Goal: Ask a question: Seek information or help from site administrators or community

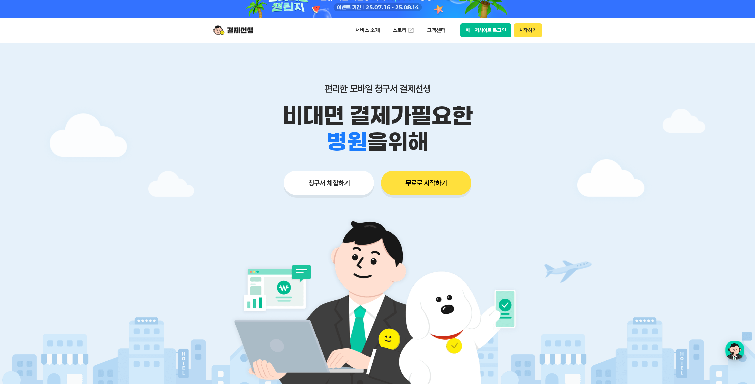
scroll to position [22, 0]
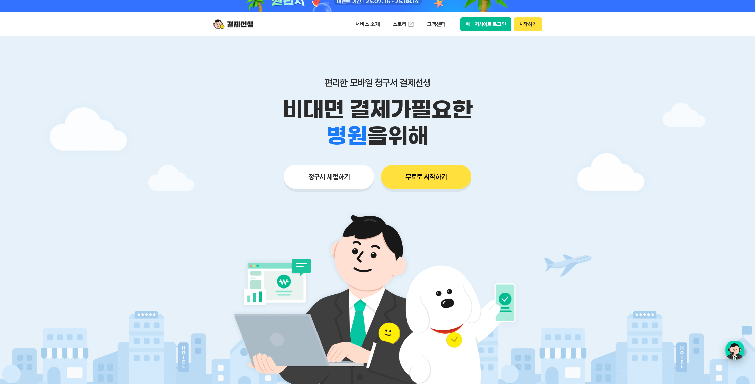
click at [736, 354] on div "button" at bounding box center [734, 349] width 19 height 19
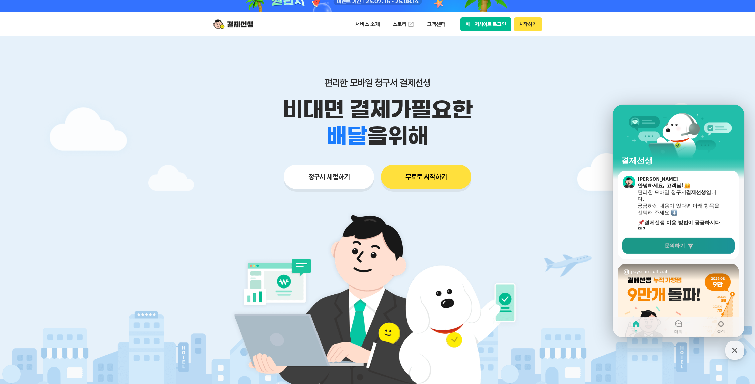
click at [676, 247] on span "문의하기" at bounding box center [675, 245] width 20 height 7
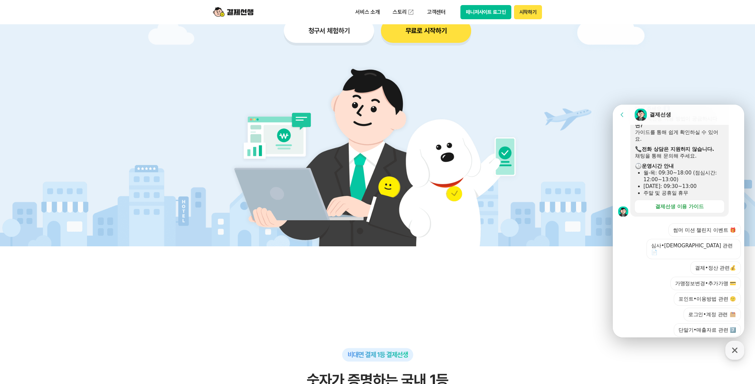
scroll to position [169, 0]
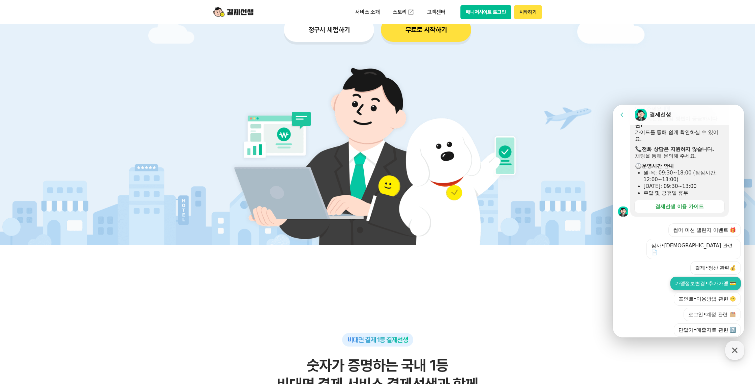
click at [709, 276] on button "가맹정보변경•추가가맹 💳" at bounding box center [706, 282] width 70 height 13
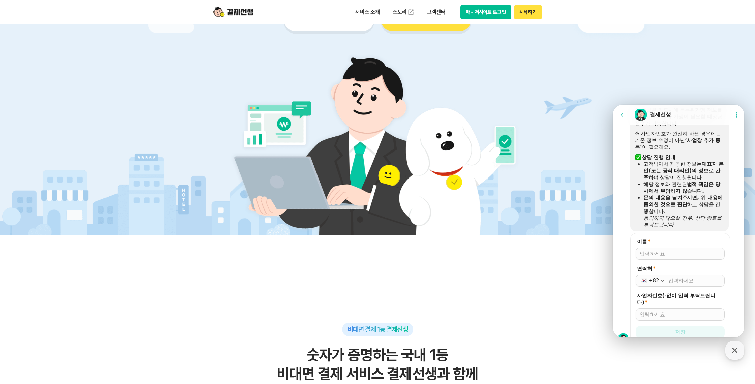
scroll to position [177, 0]
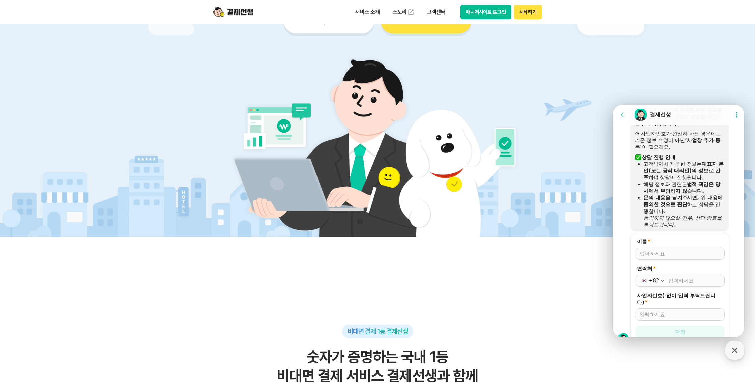
click at [660, 247] on div at bounding box center [680, 253] width 89 height 12
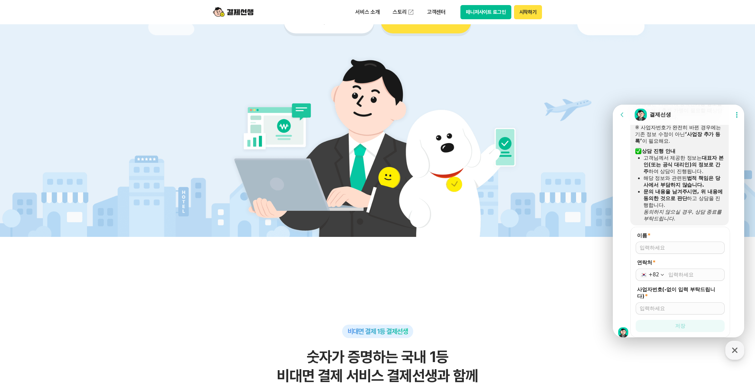
click at [661, 241] on div at bounding box center [680, 247] width 89 height 12
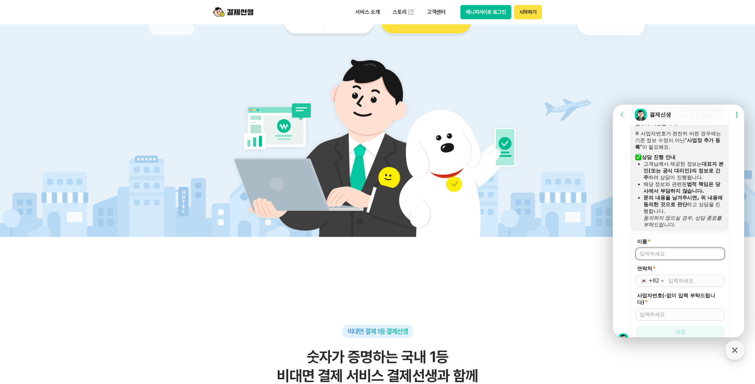
click at [668, 250] on input "이름 *" at bounding box center [680, 253] width 81 height 7
type input "박광명"
click at [702, 274] on div "+82" at bounding box center [680, 280] width 89 height 12
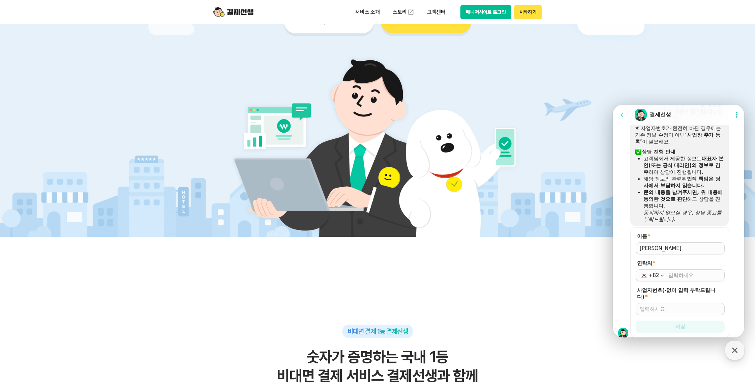
click at [702, 261] on form "이름 * 연락처 * +82 사업자번호(-없이 입력 부탁드립니다) * 저장" at bounding box center [680, 282] width 100 height 111
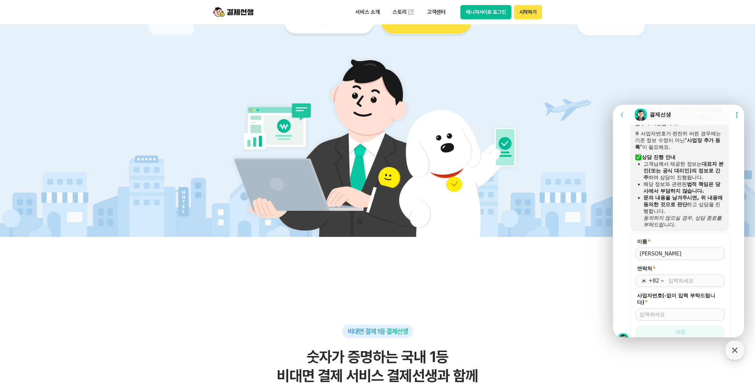
click at [702, 277] on input "연락처 *" at bounding box center [695, 280] width 52 height 7
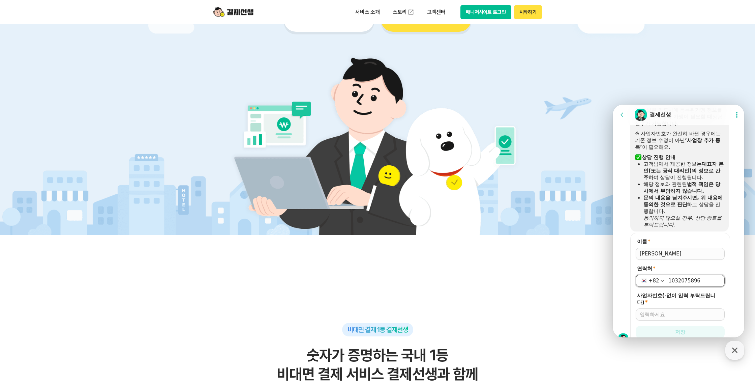
scroll to position [181, 0]
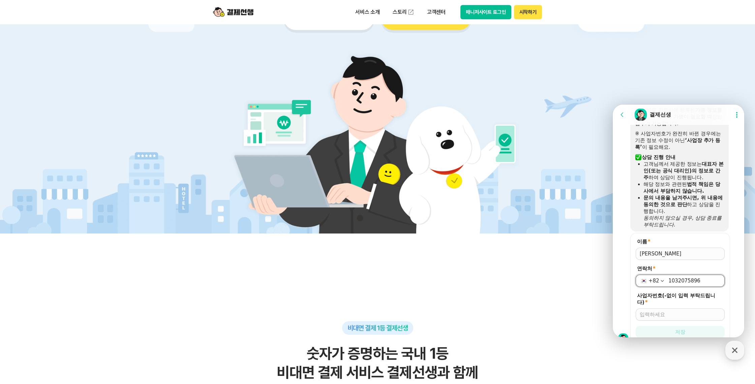
type input "1032075896"
click at [662, 311] on input "사업자번호(-없이 입력 부탁드립니다) *" at bounding box center [680, 314] width 81 height 7
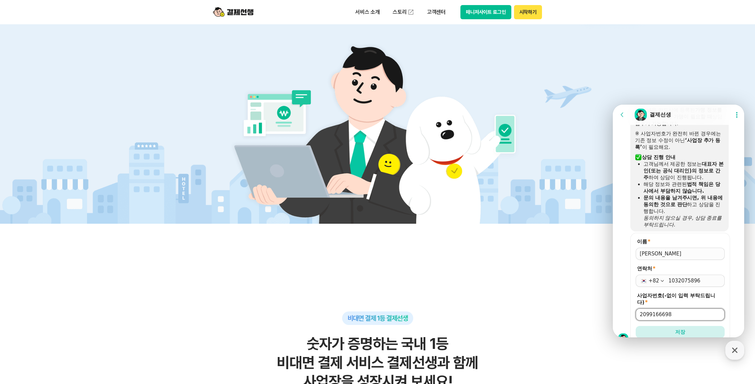
scroll to position [281, 0]
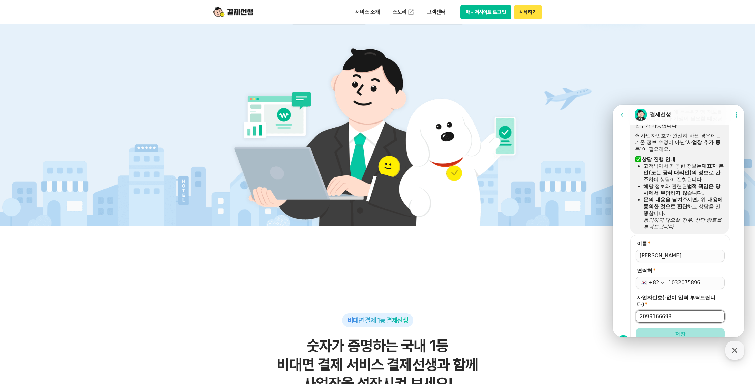
type input "2099166698"
click at [686, 328] on button "저장" at bounding box center [680, 334] width 89 height 12
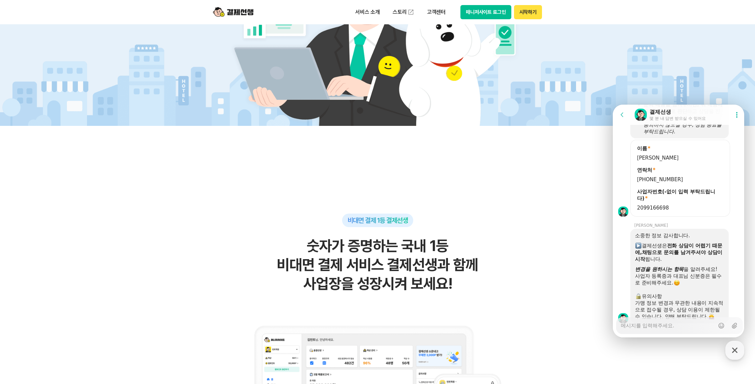
scroll to position [376, 0]
type textarea "x"
type textarea "가"
type textarea "x"
type textarea "감"
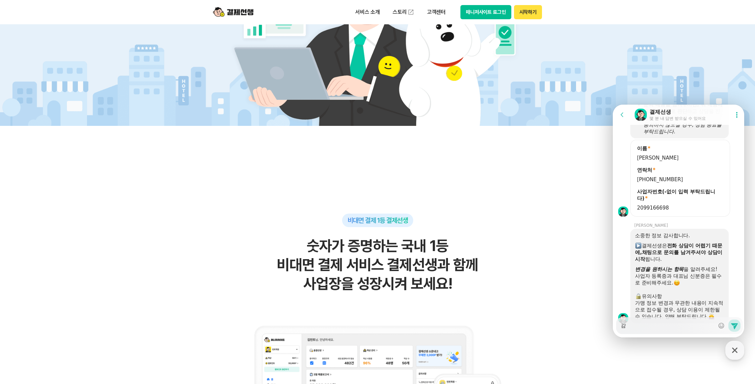
type textarea "x"
type textarea "가매"
type textarea "x"
type textarea "가맹"
type textarea "x"
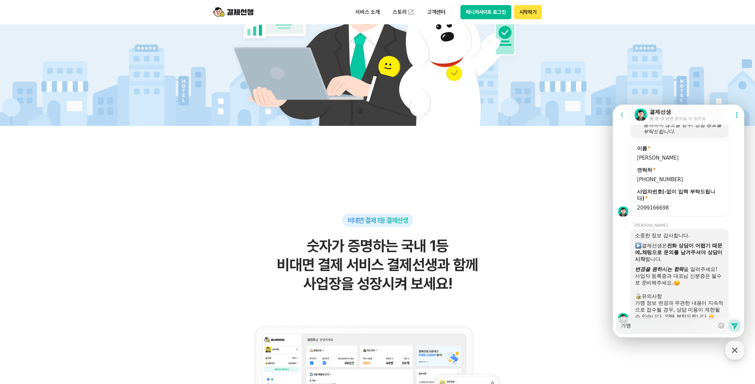
type textarea "가매어"
type textarea "x"
type textarea "가매엄"
type textarea "x"
type textarea "가매어"
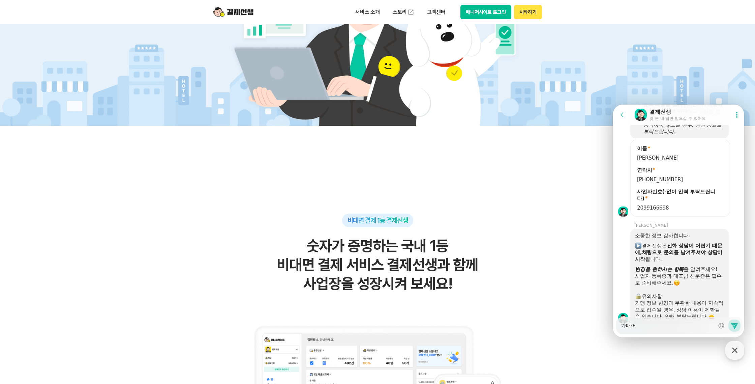
type textarea "x"
type textarea "가매ㅇ"
type textarea "x"
type textarea "가매"
type textarea "x"
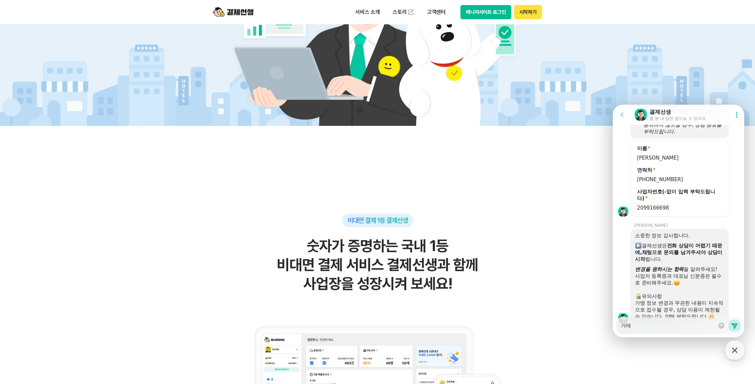
type textarea "가"
type textarea "x"
type textarea "가ㅁ"
type textarea "x"
type textarea "가매"
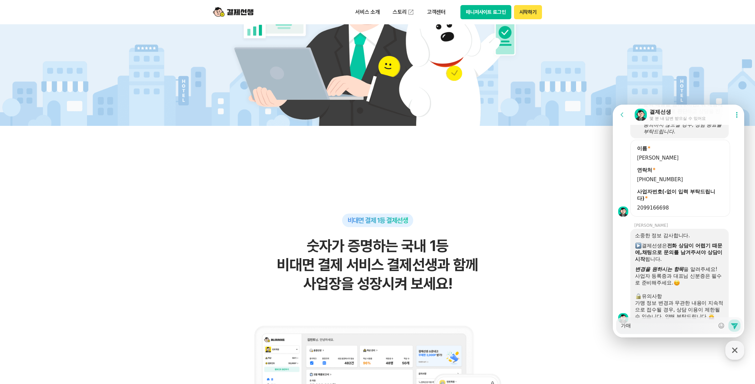
type textarea "x"
type textarea "가맹"
type textarea "x"
type textarea "가맹ㅈ"
type textarea "x"
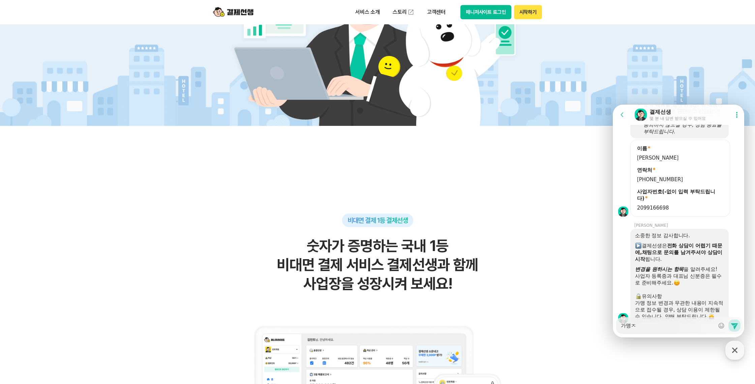
type textarea "가맹저"
type textarea "x"
type textarea "가맹점"
type textarea "x"
type textarea "가맹점"
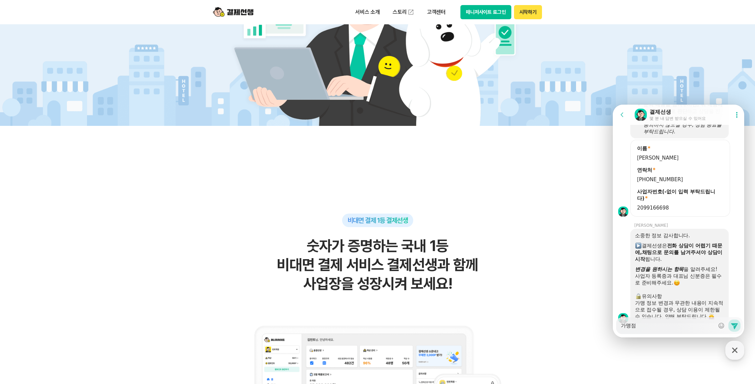
type textarea "x"
type textarea "가맹점 ㄱ"
type textarea "x"
type textarea "가맹점 가"
type textarea "x"
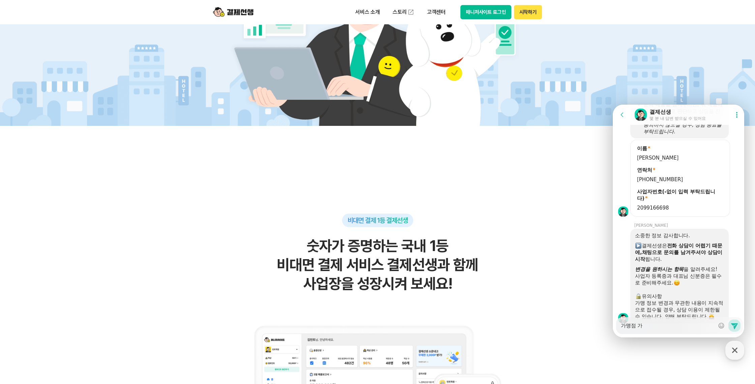
type textarea "가맹점 강"
type textarea "x"
type textarea "가맹점 가이"
type textarea "x"
type textarea "가맹점 가입"
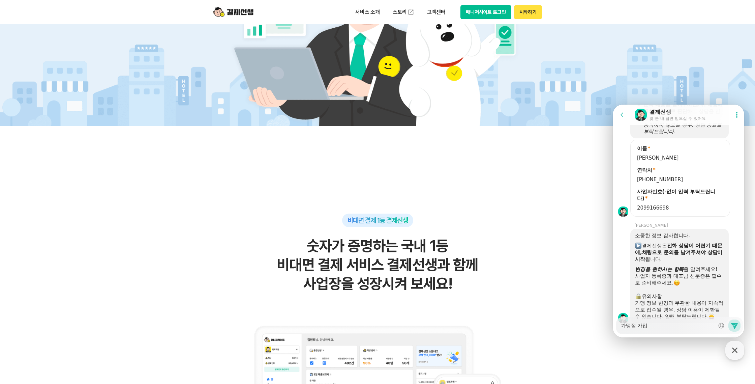
type textarea "x"
type textarea "가맹점 가입ㄱ"
type textarea "x"
type textarea "가맹점 가입고"
type textarea "x"
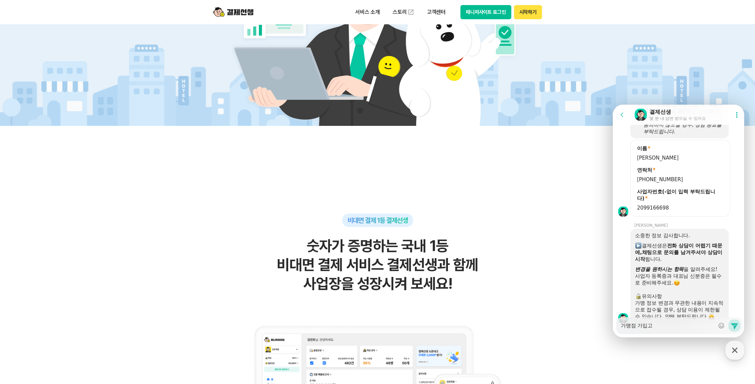
type textarea "가맹점 가입과"
type textarea "x"
type textarea "가맹점 가입관"
type textarea "x"
type textarea "가맹점 가입괂"
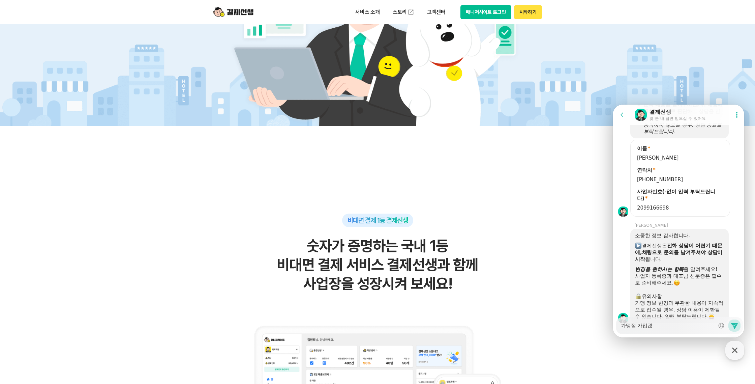
type textarea "x"
type textarea "가맹점 가입관해"
type textarea "x"
type textarea "가맹점 가입관해 ㅁ"
type textarea "x"
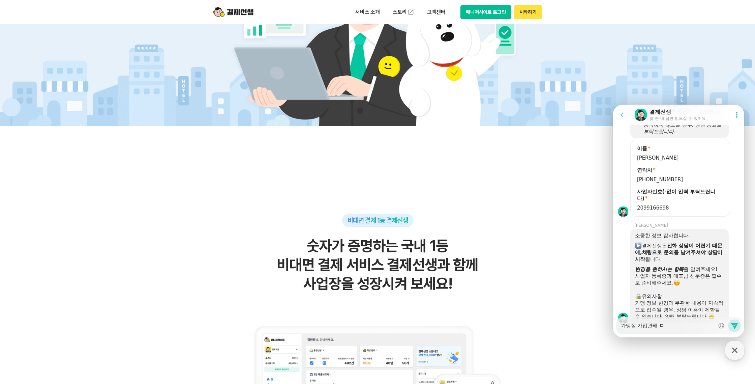
type textarea "가맹점 가입관해 무"
type textarea "x"
type textarea "가맹점 가입관해 문"
type textarea "x"
type textarea "가맹점 가입관해 문으"
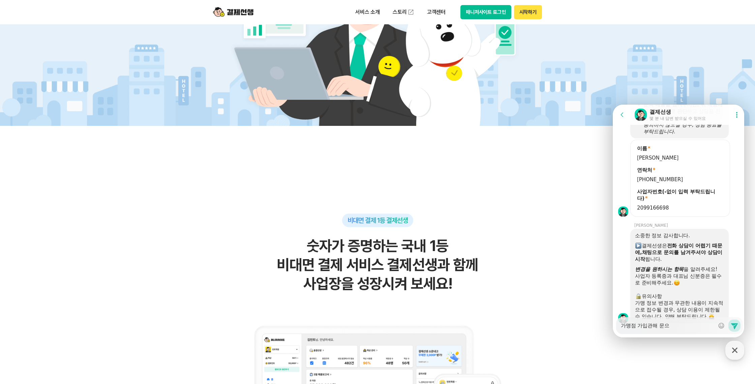
type textarea "x"
type textarea "가맹점 가입관해 문의"
type textarea "x"
type textarea "가맹점 가입관해 문읟"
type textarea "x"
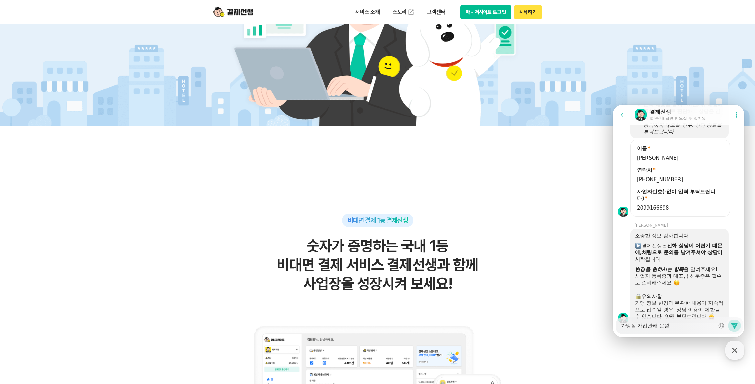
type textarea "가맹점 가입관해 문의드"
type textarea "x"
type textarea "가맹점 가입관해 문의들"
type textarea "x"
type textarea "가맹점 가입관해 문의드리"
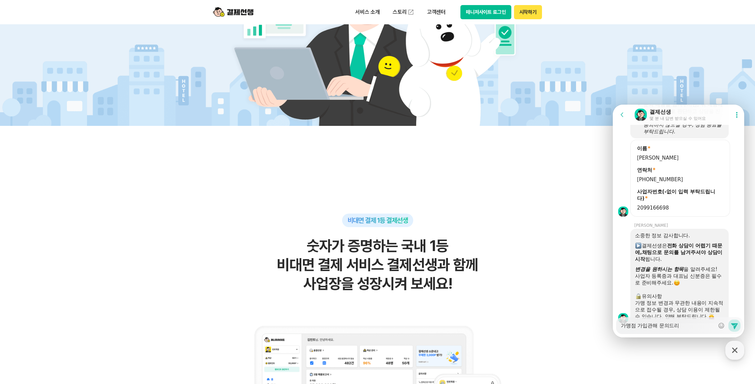
type textarea "x"
type textarea "가맹점 가입관해 문의드립ㄴ"
type textarea "x"
type textarea "가맹점 가입관해 문의드립니"
type textarea "x"
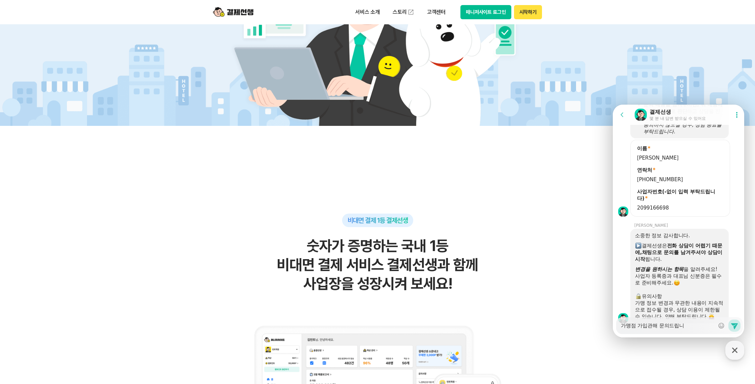
type textarea "가맹점 가입관해 문의드립닏"
type textarea "x"
type textarea "가맹점 가입관해 문의드립니다"
type textarea "x"
type textarea "가맹점 가입관해 문의드립니다."
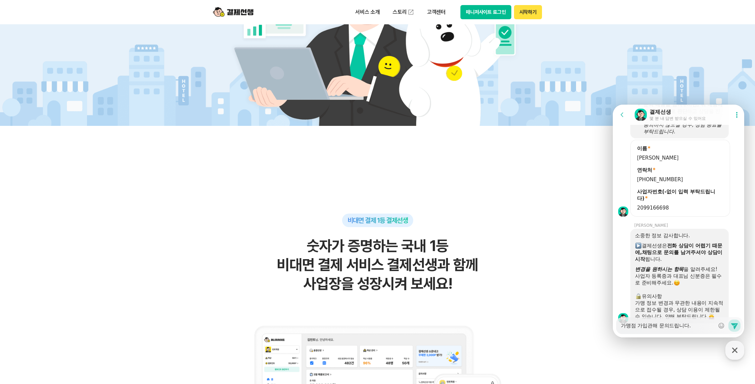
type textarea "x"
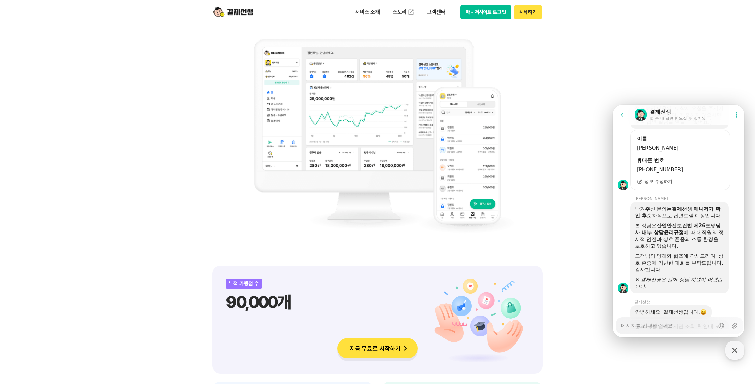
scroll to position [663, 0]
type textarea "x"
type textarea "ㅇ"
type textarea "x"
type textarea "이"
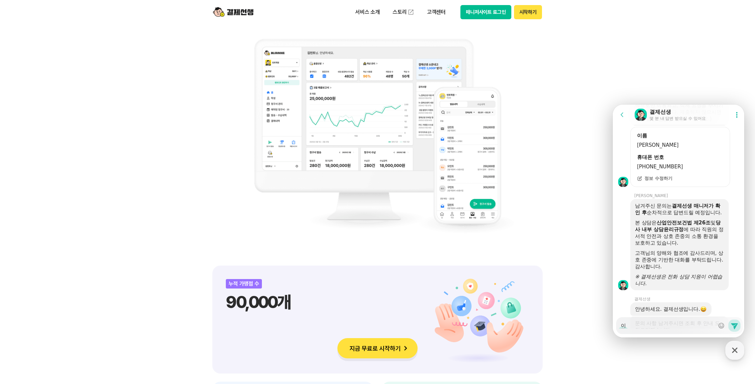
type textarea "x"
type textarea "일"
type textarea "x"
type textarea "일ㅈ"
type textarea "x"
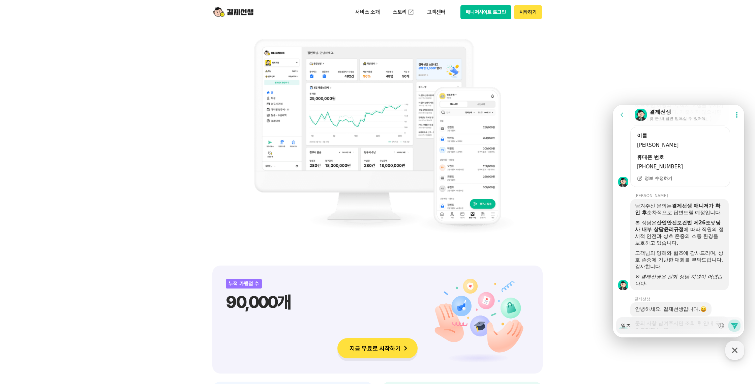
type textarea "일저"
type textarea "x"
type textarea "일전"
type textarea "x"
type textarea "일전ㅇ"
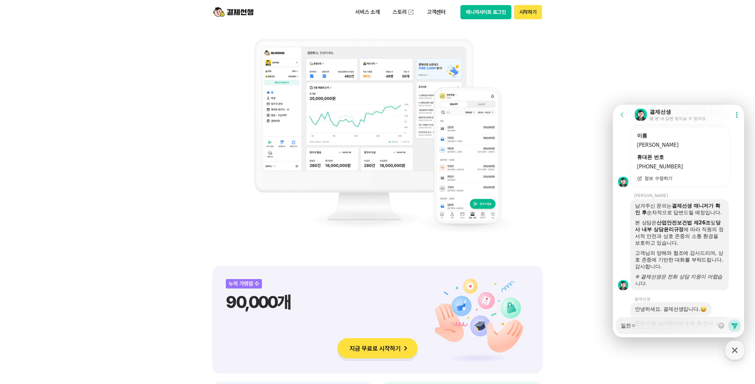
type textarea "x"
type textarea "일전에"
type textarea "x"
type textarea "일전에"
type textarea "x"
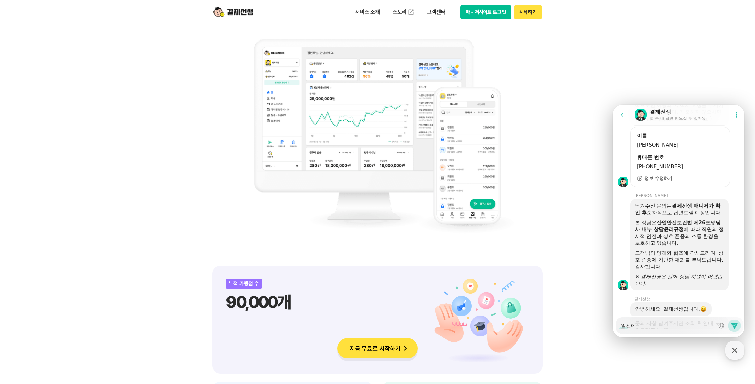
type textarea "일전에 ㄱ"
type textarea "x"
type textarea "일전에 가"
type textarea "x"
type textarea "일전에 감"
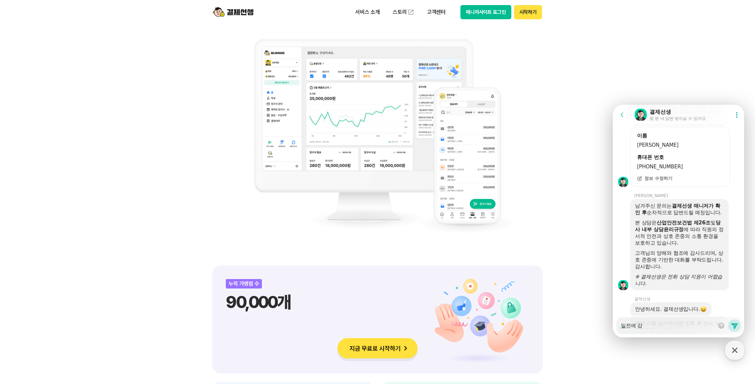
type textarea "x"
type textarea "일전에 가맹"
type textarea "x"
type textarea "일전에 가맹ㅈ"
type textarea "x"
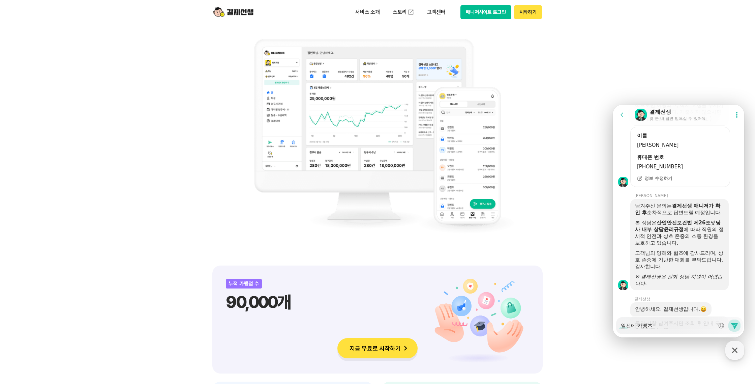
type textarea "일전에 가맹저"
type textarea "x"
type textarea "일전에 가맹점"
type textarea "x"
type textarea "일전에 가맹점 ㄱ"
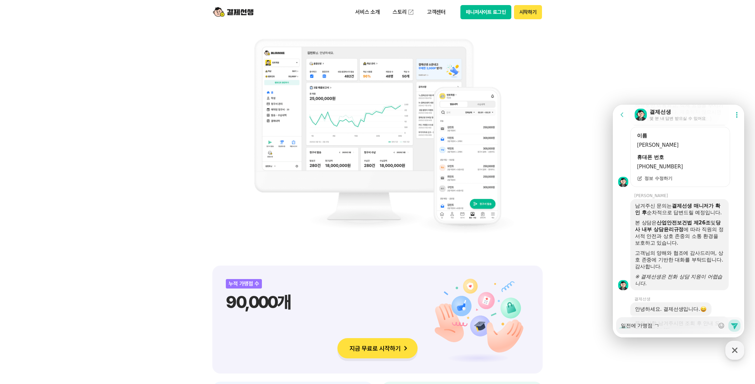
type textarea "x"
type textarea "일전에 가맹점 가"
type textarea "x"
type textarea "일전에 가맹점 강"
type textarea "x"
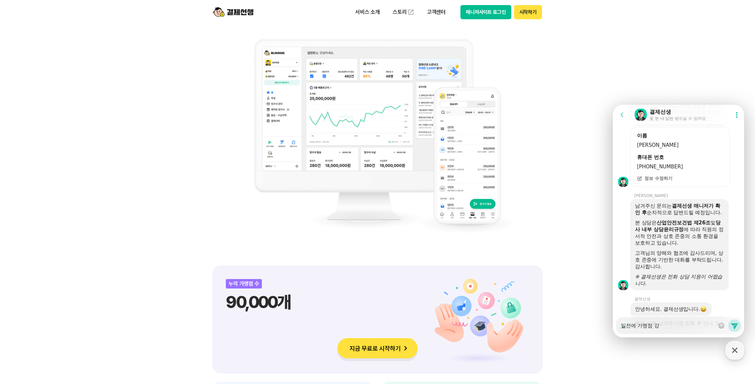
type textarea "일전에 가맹점 가이"
type textarea "x"
type textarea "일전에 가맹점 가입"
type textarea "x"
type textarea "일전에 가맹점 가입"
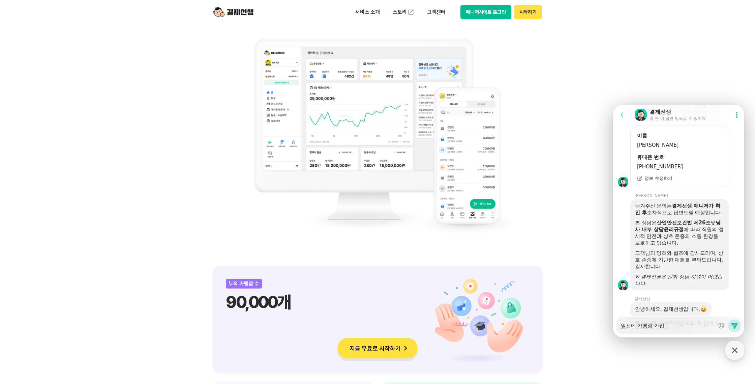
type textarea "x"
type textarea "일전에 가맹점 가입 ㅇ"
type textarea "x"
type textarea "일전에 가맹점 가입 이"
type textarea "x"
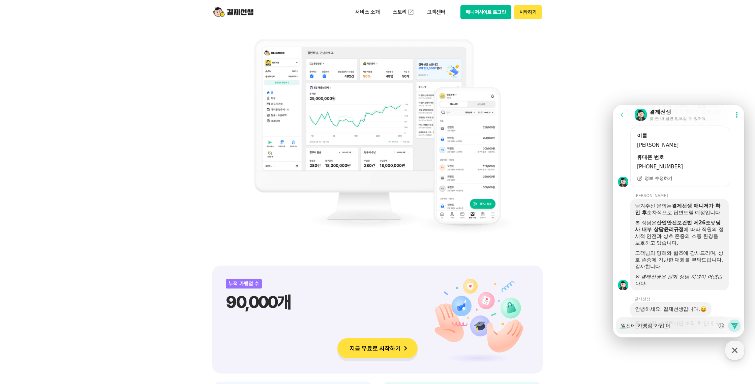
type textarea "일전에 가맹점 가입 일"
type textarea "x"
type textarea "일전에 가맹점 가입 읽"
type textarea "x"
type textarea "일전에 가맹점 가입 일고"
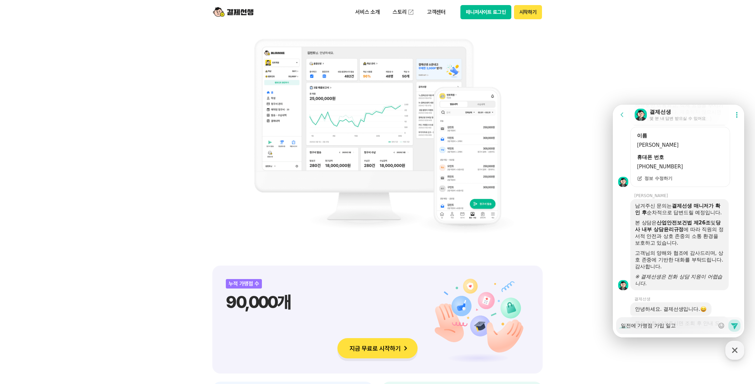
type textarea "x"
type textarea "일전에 가맹점 가입 일과"
type textarea "x"
type textarea "일전에 가맹점 가입 일괄"
type textarea "x"
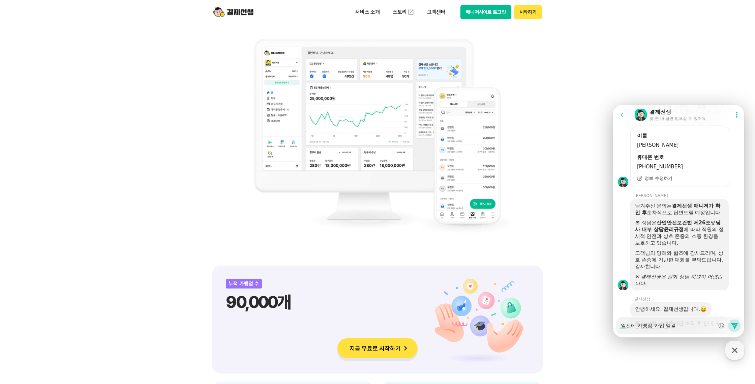
type textarea "일전에 가맹점 가입 일괄ㄹ"
type textarea "x"
type textarea "일전에 가맹점 가입 일괄로"
type textarea "x"
type textarea "일전에 가맹점 가입 일괄로 ㄷ"
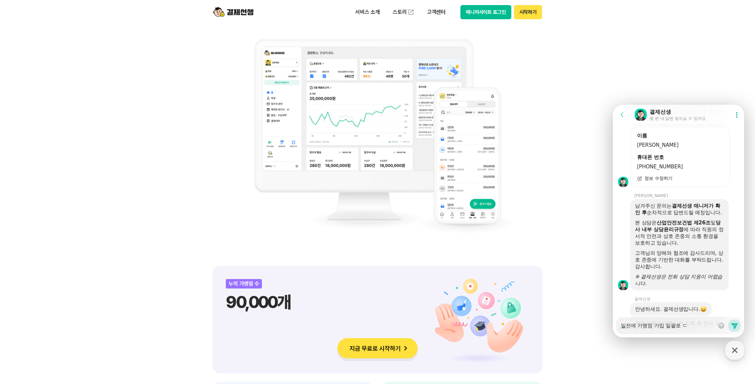
type textarea "x"
type textarea "일전에 가맹점 가입 일괄로 도"
type textarea "x"
type textarea "일전에 가맹점 가입 일괄로 돠"
type textarea "x"
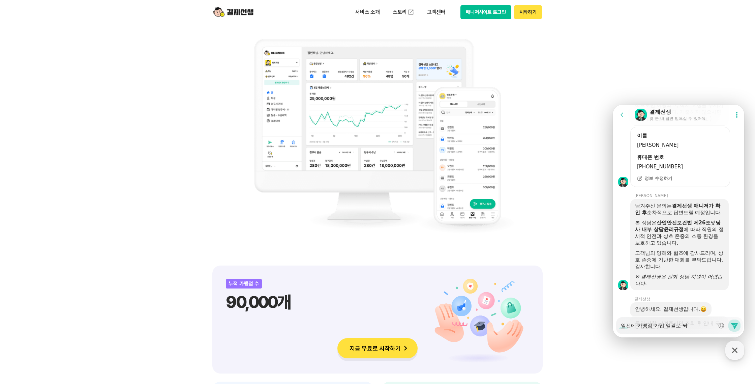
type textarea "일전에 가맹점 가입 일괄로 도"
type textarea "x"
type textarea "일전에 가맹점 가입 일괄로 동"
type textarea "x"
type textarea "일전에 가맹점 가입 일괄로 도오"
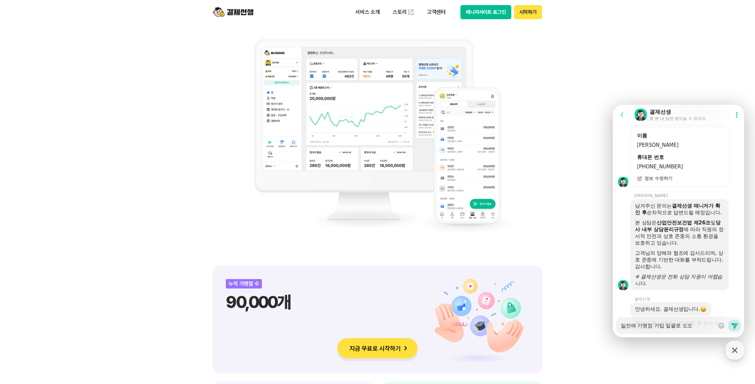
type textarea "x"
type textarea "일전에 가맹점 가입 일괄로 도옺"
type textarea "x"
type textarea "일전에 가맹점 가입 일괄로 도오주"
type textarea "x"
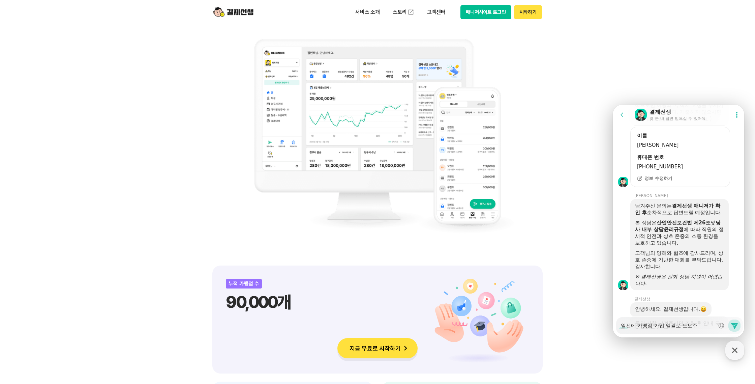
type textarea "일전에 가맹점 가입 일괄로 도오쥐"
type textarea "x"
type textarea "일전에 가맹점 가입 일괄로 도오주"
type textarea "x"
type textarea "일전에 가맹점 가입 일괄로 도오ㅈ"
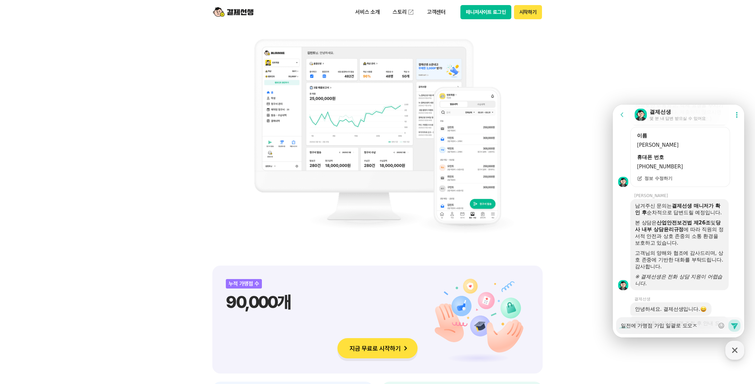
type textarea "x"
type textarea "일전에 가맹점 가입 일괄로 도오"
type textarea "x"
type textarea "일전에 가맹점 가입 일괄로 도"
type textarea "x"
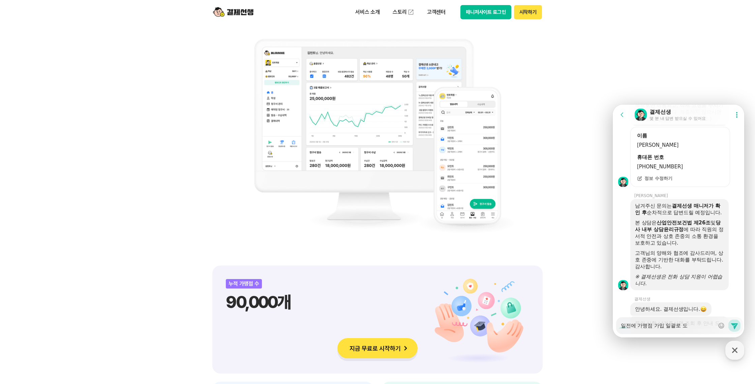
type textarea "일전에 가맹점 가입 일괄로 도ㅇ"
type textarea "x"
type textarea "일전에 가맹점 가입 일괄로 도오"
type textarea "x"
type textarea "일전에 가맹점 가입 일괄로 도와"
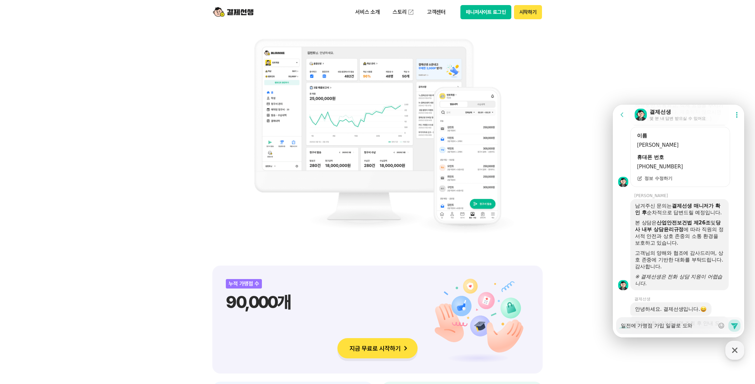
type textarea "x"
type textarea "일전에 가맹점 가입 일괄로 도왖"
type textarea "x"
type textarea "일전에 가맹점 가입 일괄로 도와주"
type textarea "x"
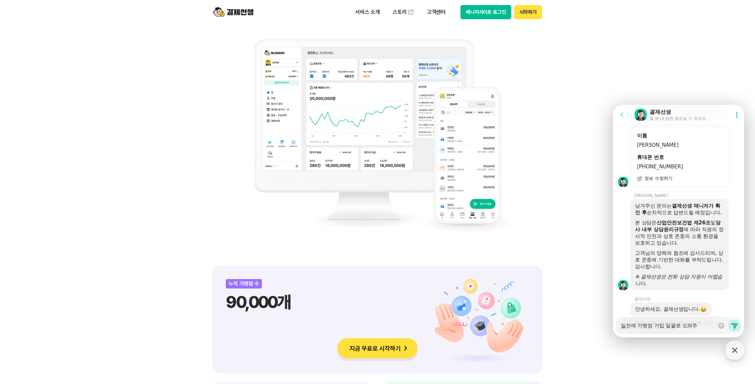
type textarea "일전에 가맹점 가입 일괄로 도와줏"
type textarea "x"
type textarea "일전에 가맹점 가입 일괄로 도와주시"
type textarea "x"
type textarea "일전에 가맹점 가입 일괄로 도와주신ㄷ"
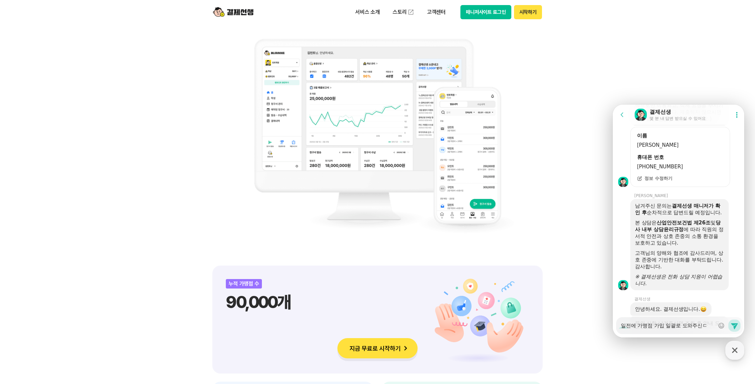
type textarea "x"
type textarea "일전에 가맹점 가입 일괄로 도와주신닥"
type textarea "x"
type textarea "일전에 가맹점 가입 일괄로 도와주신다고"
type textarea "x"
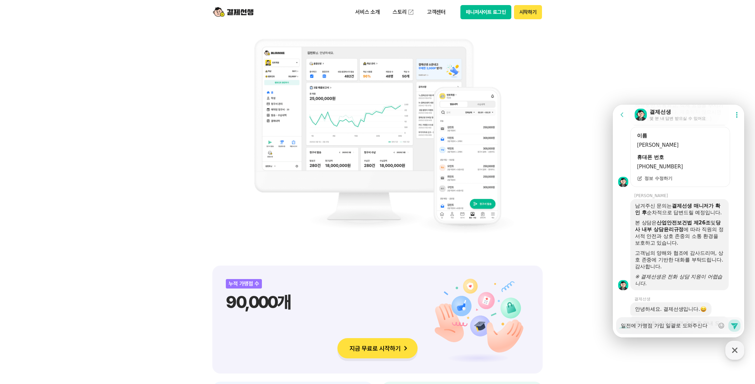
type textarea "일전에 가맹점 가입 일괄로 도와주신다고"
type textarea "x"
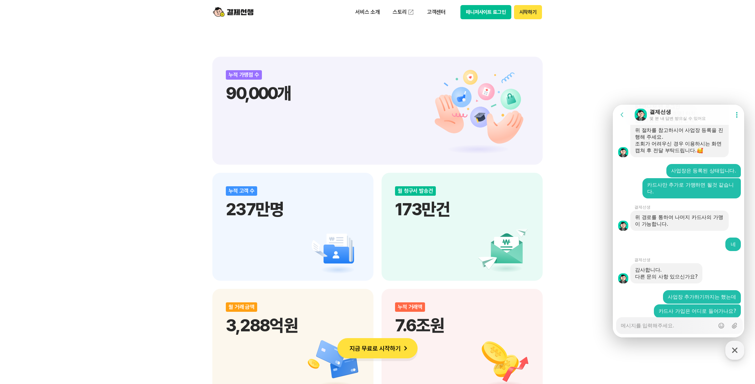
scroll to position [1173, 0]
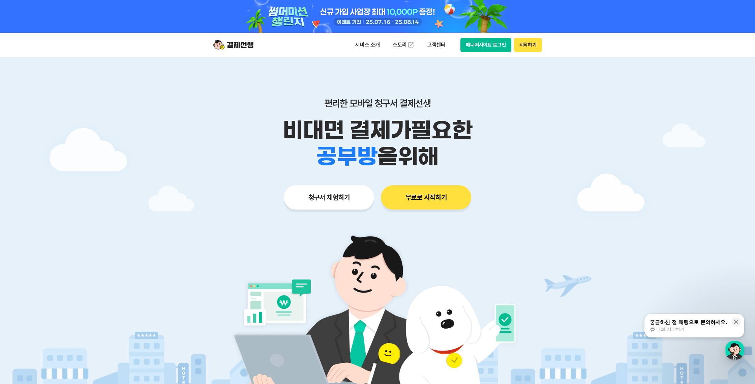
scroll to position [1, 0]
click at [491, 46] on button "매니저사이트 로그인" at bounding box center [486, 45] width 51 height 14
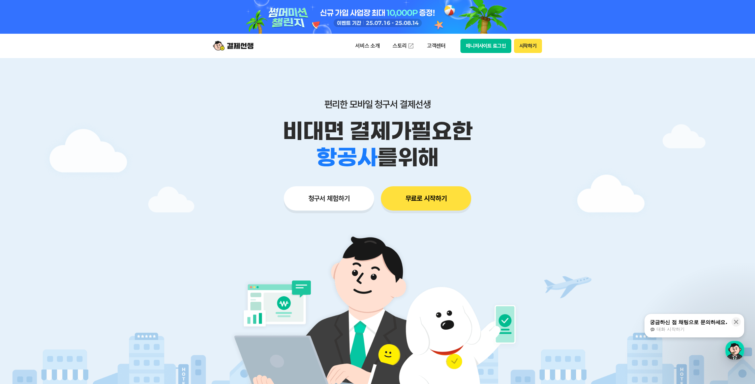
scroll to position [13, 0]
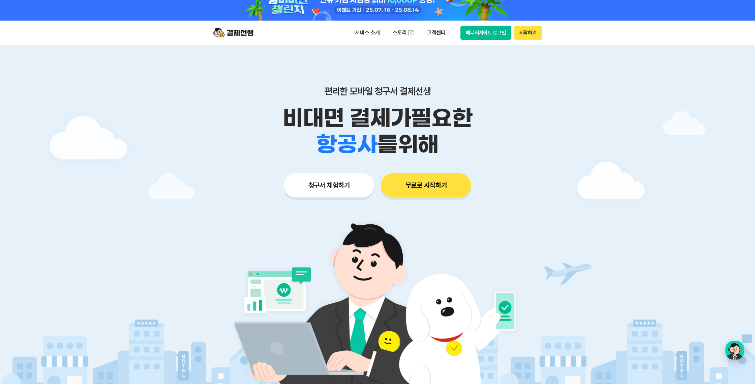
click at [495, 38] on button "매니저사이트 로그인" at bounding box center [486, 33] width 51 height 14
